Goal: Task Accomplishment & Management: Complete application form

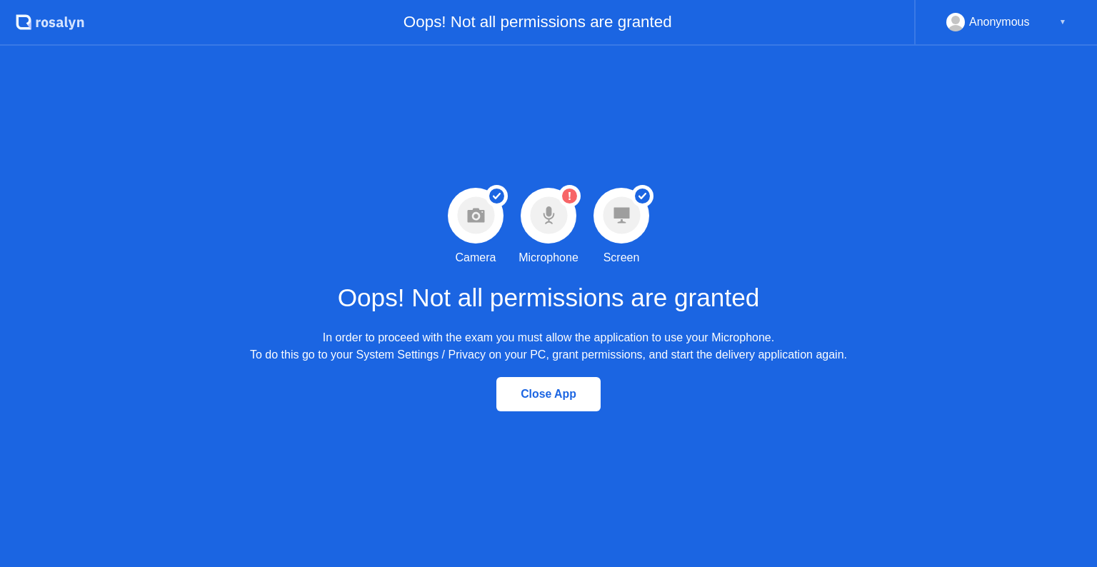
drag, startPoint x: 441, startPoint y: 341, endPoint x: 494, endPoint y: 342, distance: 52.8
click at [469, 342] on div "In order to proceed with the exam you must allow the application to use your Mi…" at bounding box center [548, 346] width 597 height 34
drag, startPoint x: 761, startPoint y: 237, endPoint x: 748, endPoint y: 234, distance: 13.2
click at [760, 237] on div "Success Camera permission granted Camera Warning Microphone permission not gran…" at bounding box center [548, 306] width 1097 height 521
drag, startPoint x: 443, startPoint y: 331, endPoint x: 642, endPoint y: 352, distance: 200.2
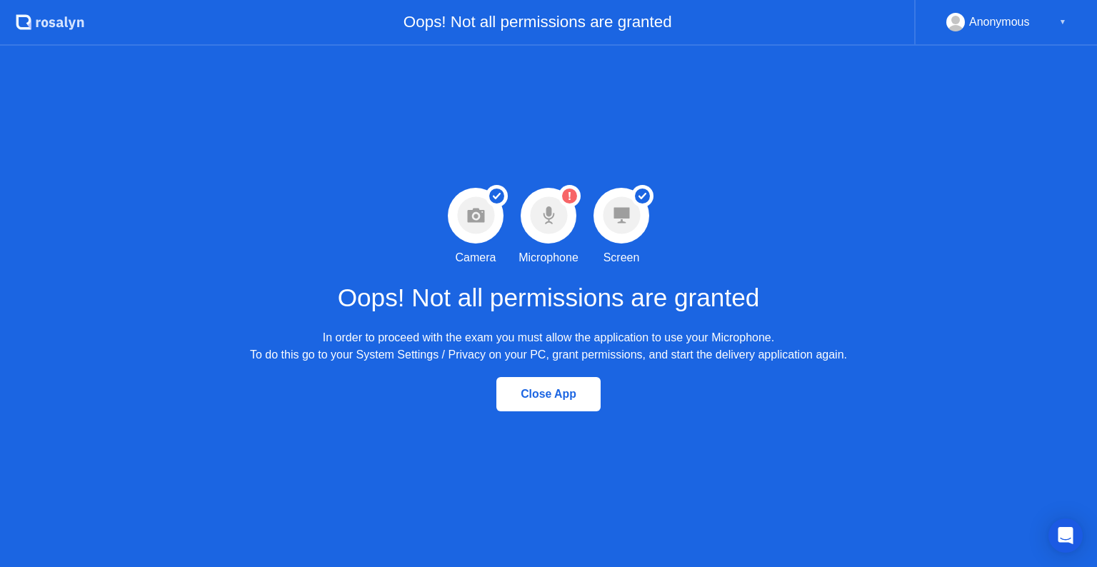
click at [577, 331] on div "In order to proceed with the exam you must allow the application to use your Mi…" at bounding box center [548, 346] width 597 height 34
click at [402, 338] on div "In order to proceed with the exam you must allow the application to use your Mi…" at bounding box center [548, 346] width 597 height 34
click at [1050, 24] on div "Anonymous ▼" at bounding box center [1006, 22] width 120 height 19
click at [847, 308] on div "Oops! Not all permissions are granted In order to proceed with the exam you mus…" at bounding box center [548, 315] width 597 height 98
drag, startPoint x: 557, startPoint y: 208, endPoint x: 571, endPoint y: 235, distance: 30.0
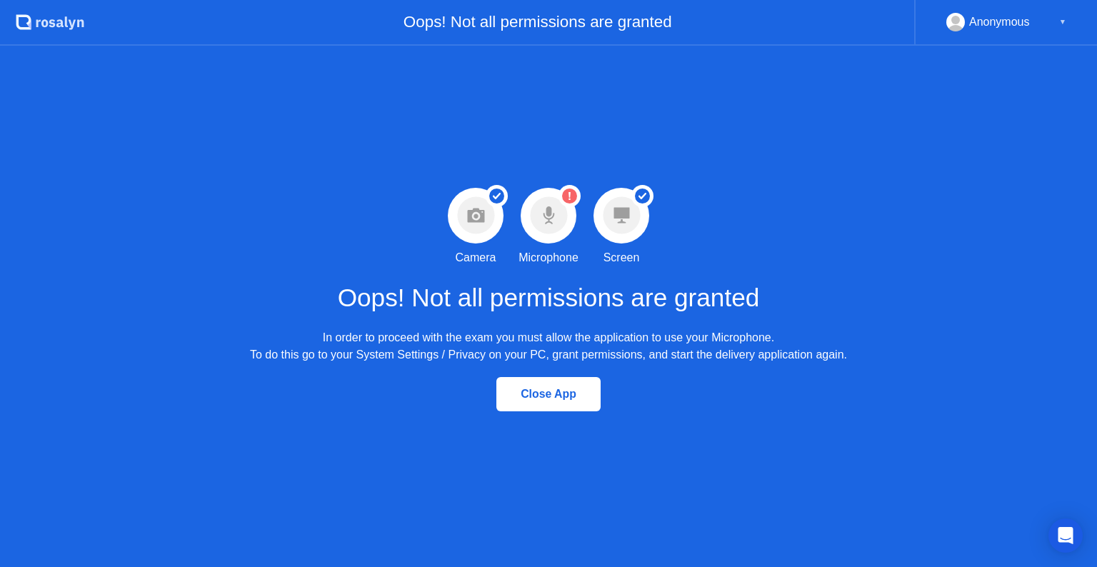
click at [558, 209] on circle at bounding box center [548, 215] width 37 height 37
drag, startPoint x: 495, startPoint y: 351, endPoint x: 481, endPoint y: 470, distance: 120.1
click at [496, 352] on div "In order to proceed with the exam you must allow the application to use your Mi…" at bounding box center [548, 346] width 597 height 34
drag, startPoint x: 315, startPoint y: 349, endPoint x: 411, endPoint y: 409, distance: 113.5
click at [398, 358] on div "In order to proceed with the exam you must allow the application to use your Mi…" at bounding box center [548, 346] width 597 height 34
